Goal: Navigation & Orientation: Understand site structure

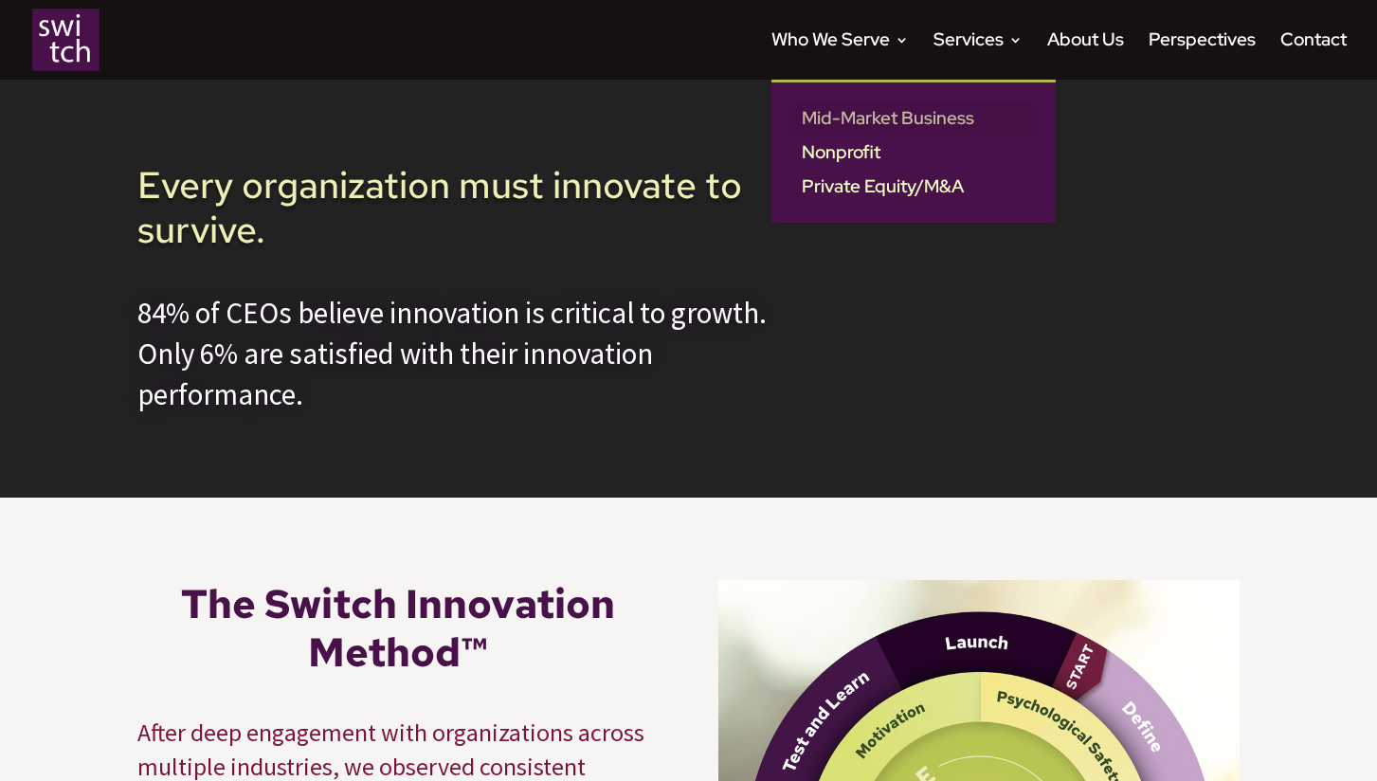
click at [863, 112] on link "Mid-Market Business" at bounding box center [913, 118] width 246 height 34
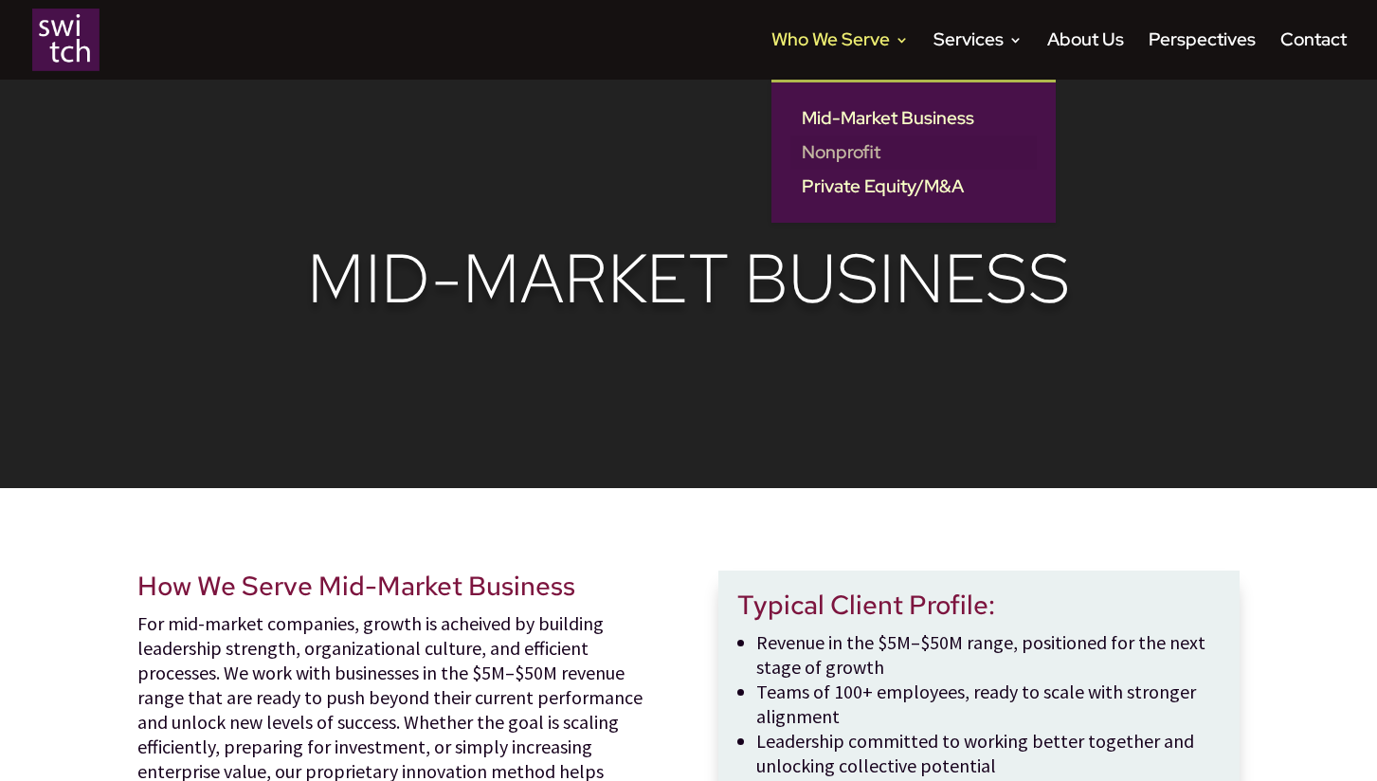
click at [857, 153] on link "Nonprofit" at bounding box center [913, 152] width 246 height 34
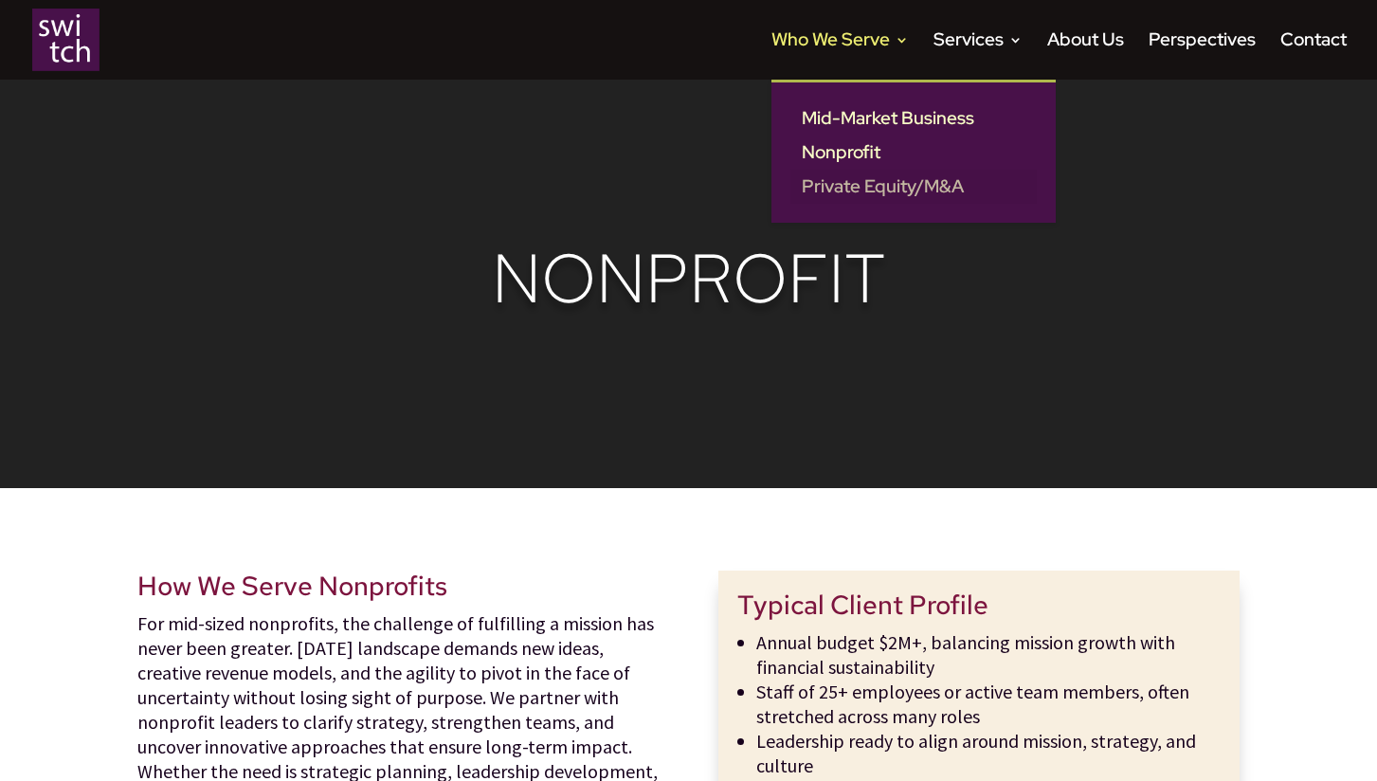
click at [851, 189] on link "Private Equity/M&A" at bounding box center [913, 187] width 246 height 34
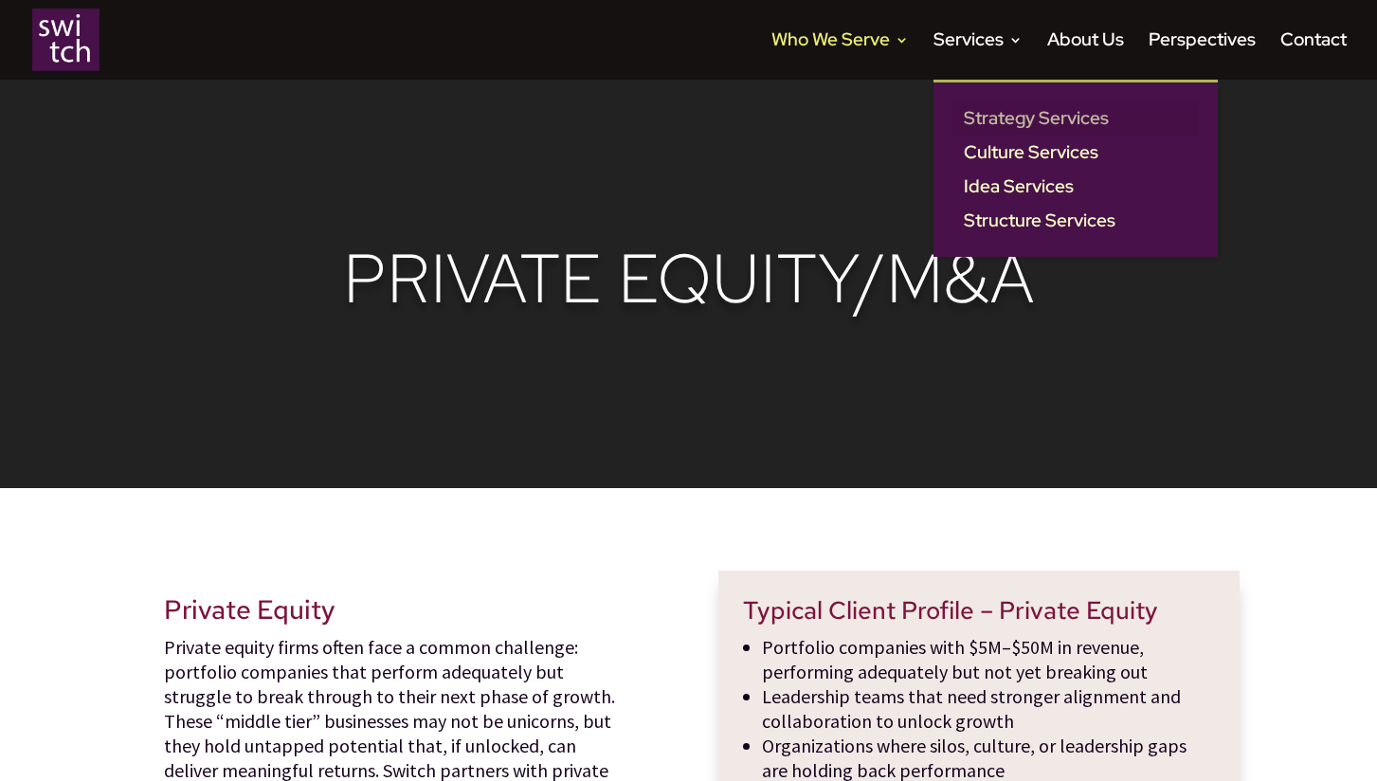
click at [982, 115] on link "Strategy Services" at bounding box center [1075, 118] width 246 height 34
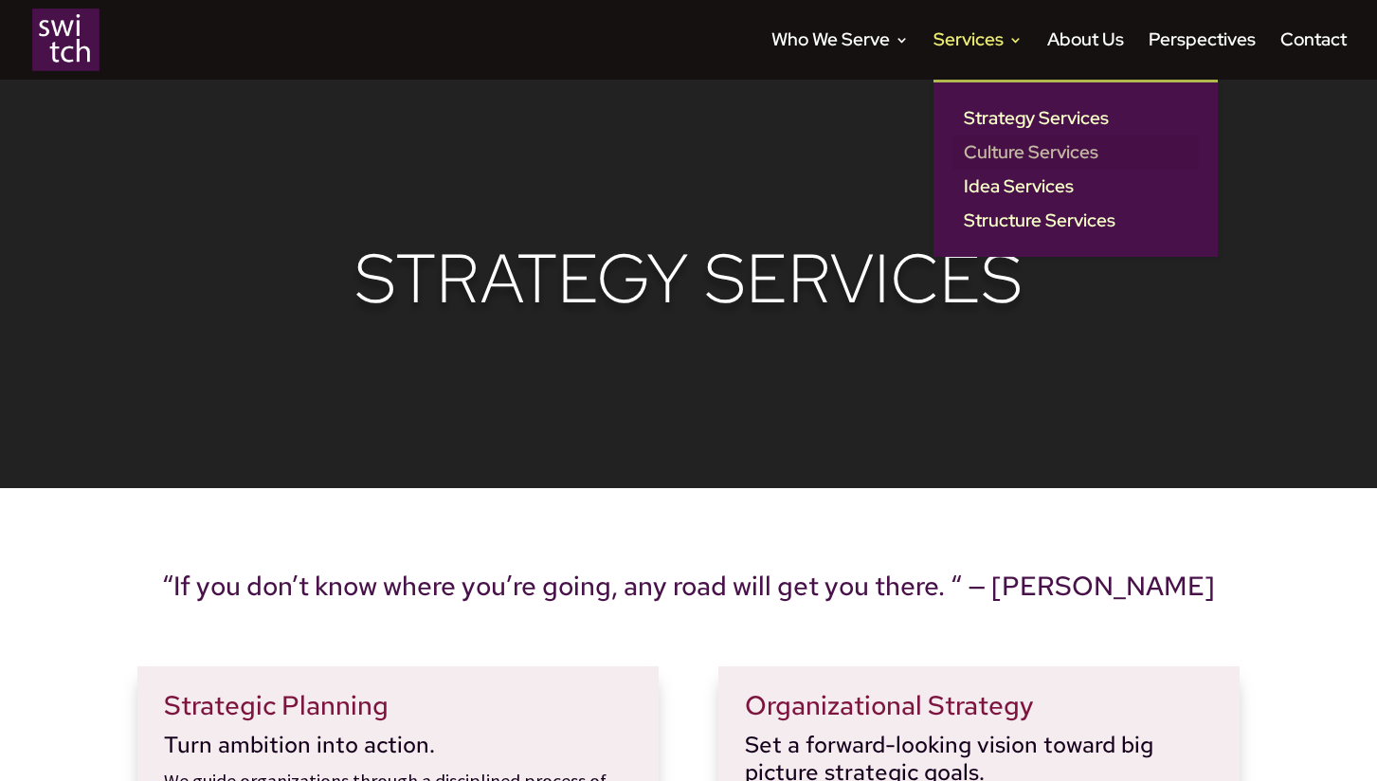
click at [1004, 153] on link "Culture Services" at bounding box center [1075, 152] width 246 height 34
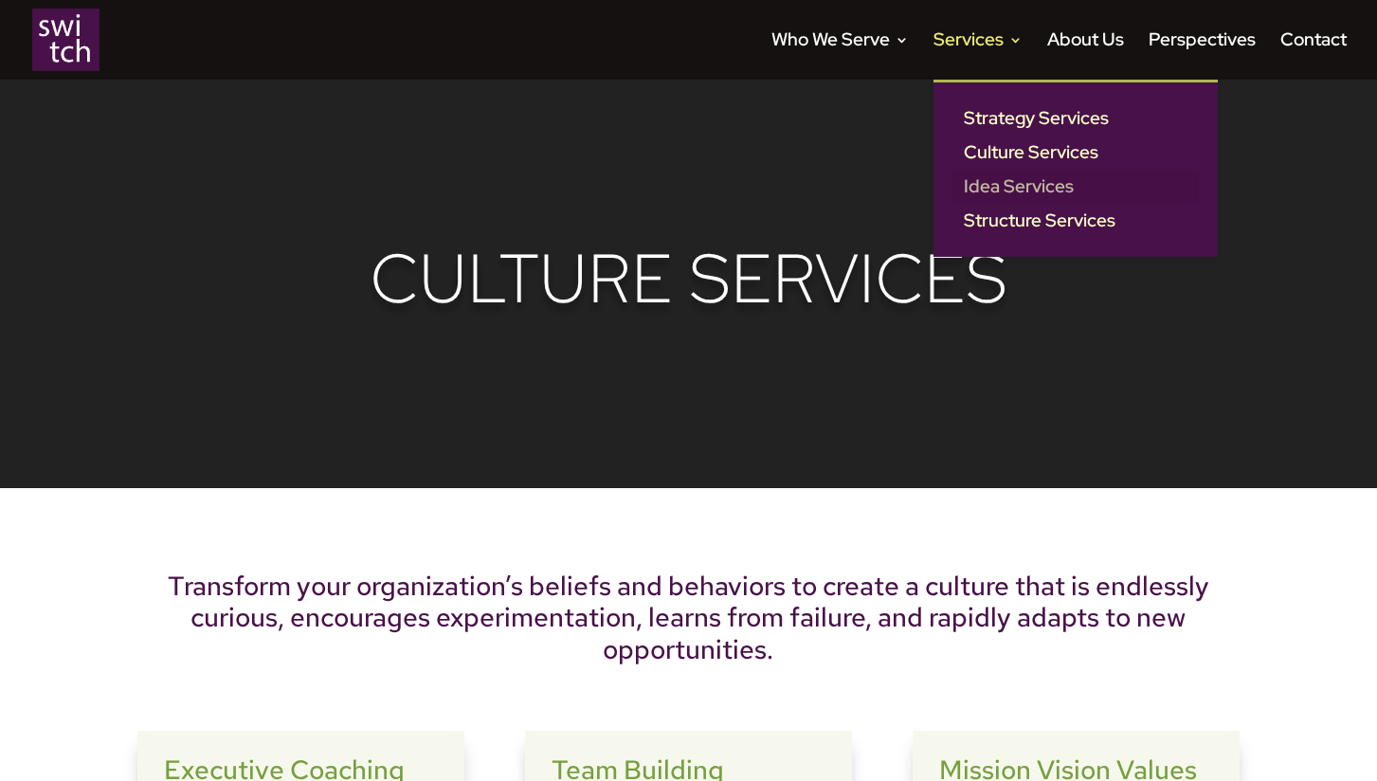
click at [1019, 193] on link "Idea Services" at bounding box center [1075, 187] width 246 height 34
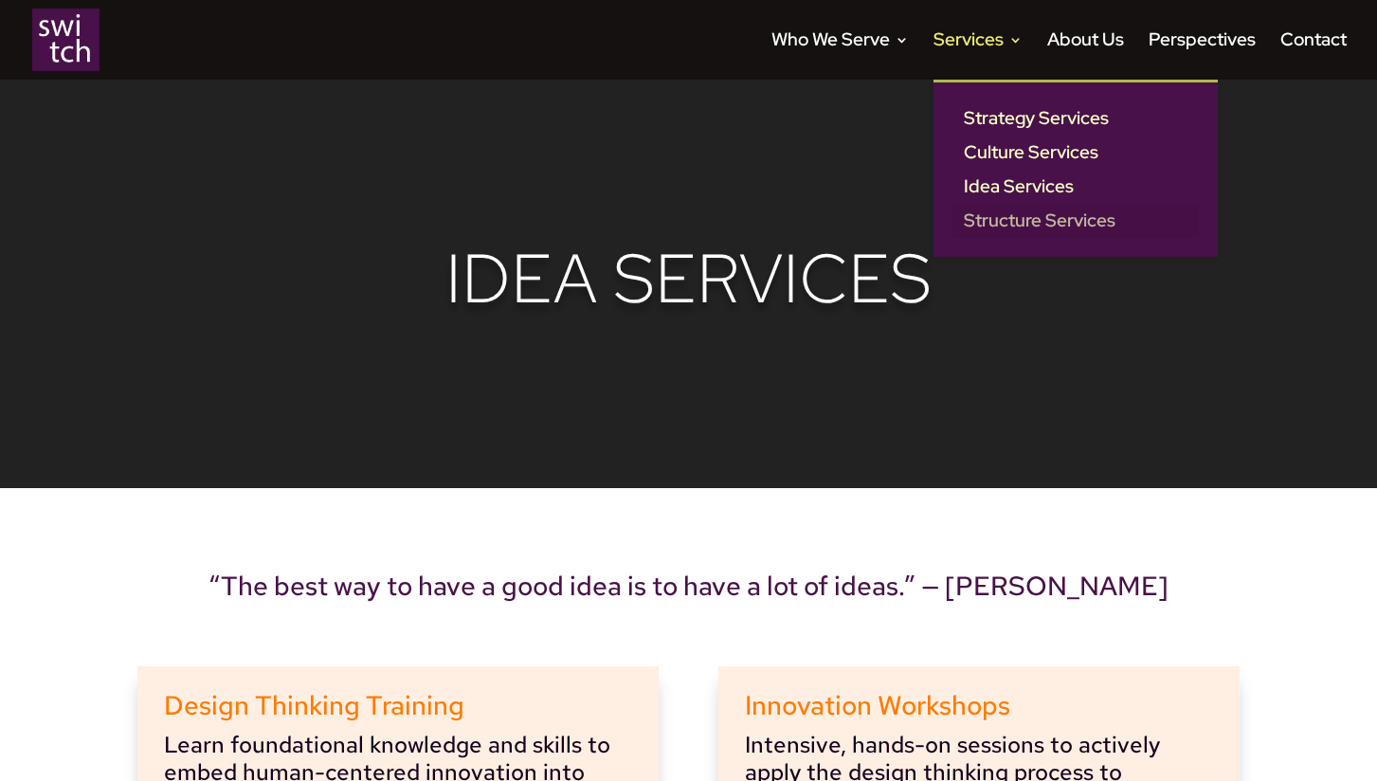
click at [986, 226] on link "Structure Services" at bounding box center [1075, 221] width 246 height 34
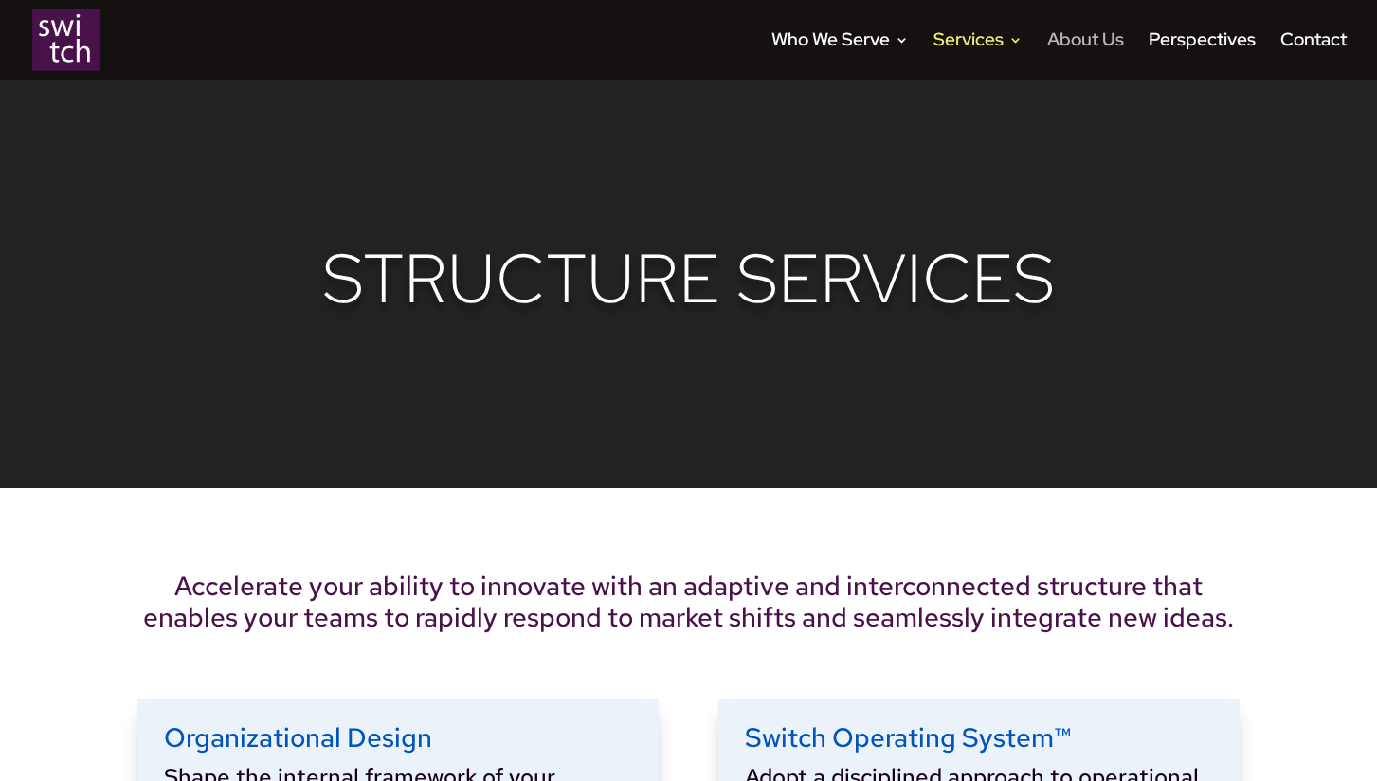
click at [1076, 33] on link "About Us" at bounding box center [1085, 56] width 77 height 46
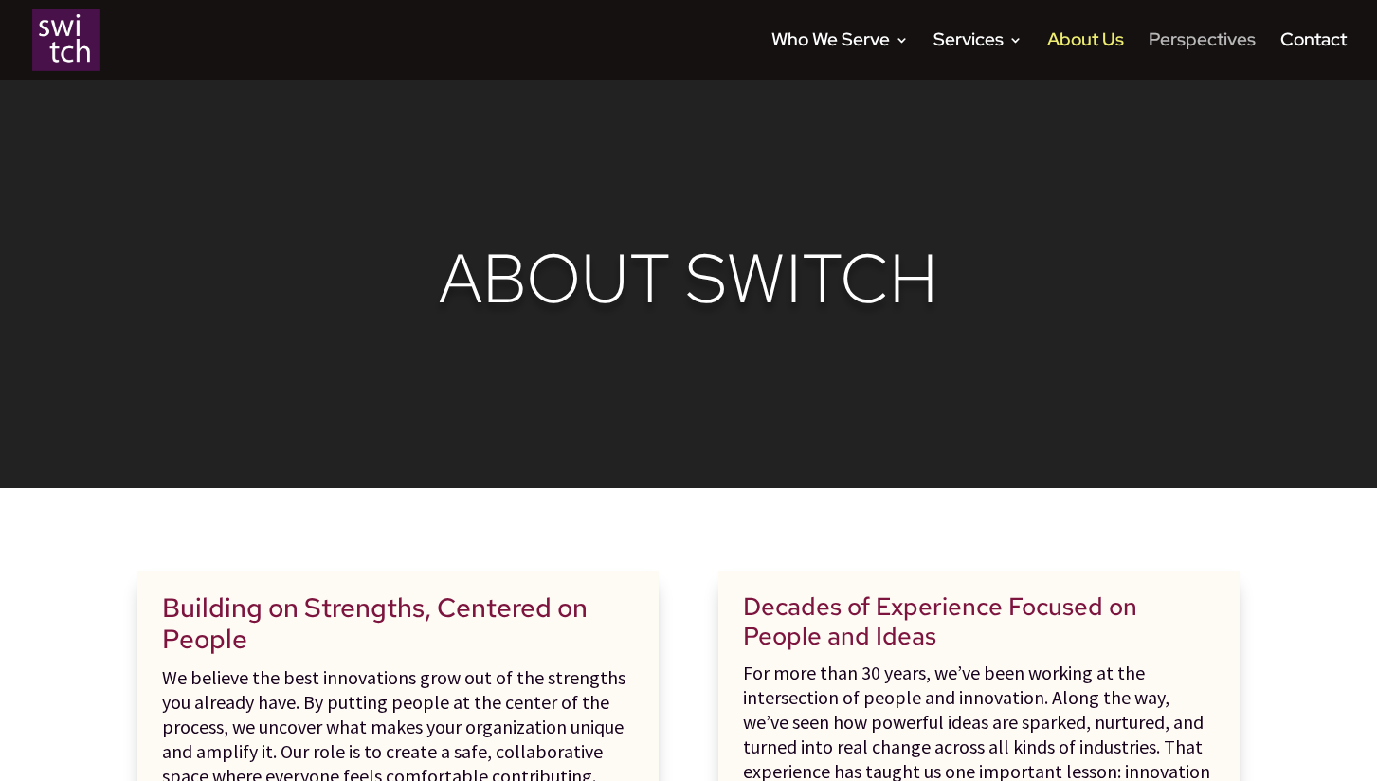
click at [1193, 37] on link "Perspectives" at bounding box center [1201, 56] width 107 height 46
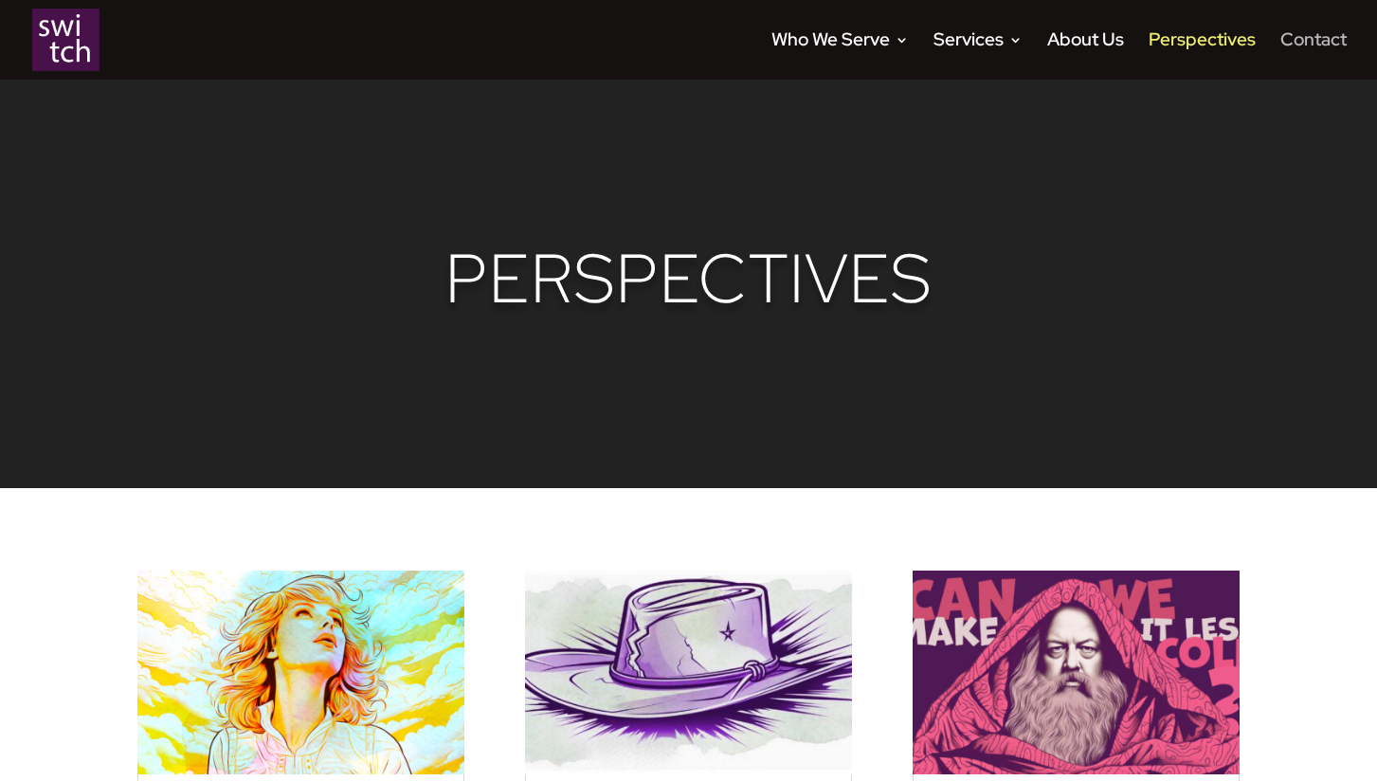
click at [1296, 40] on link "Contact" at bounding box center [1313, 56] width 66 height 46
